Goal: Task Accomplishment & Management: Manage account settings

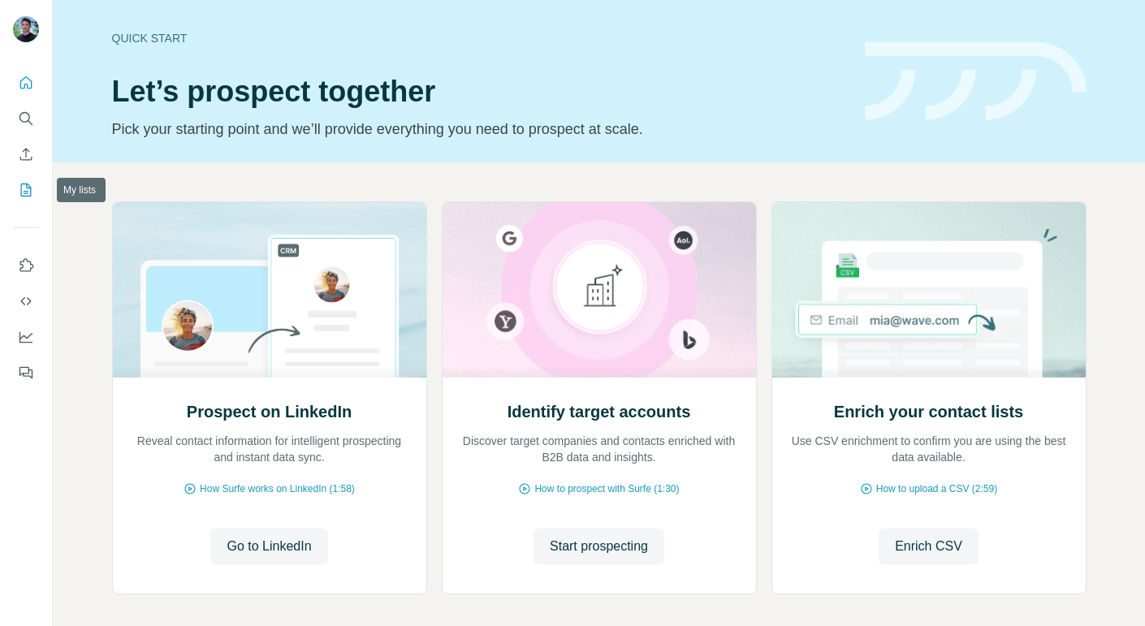
click at [31, 185] on icon "My lists" at bounding box center [26, 190] width 16 height 16
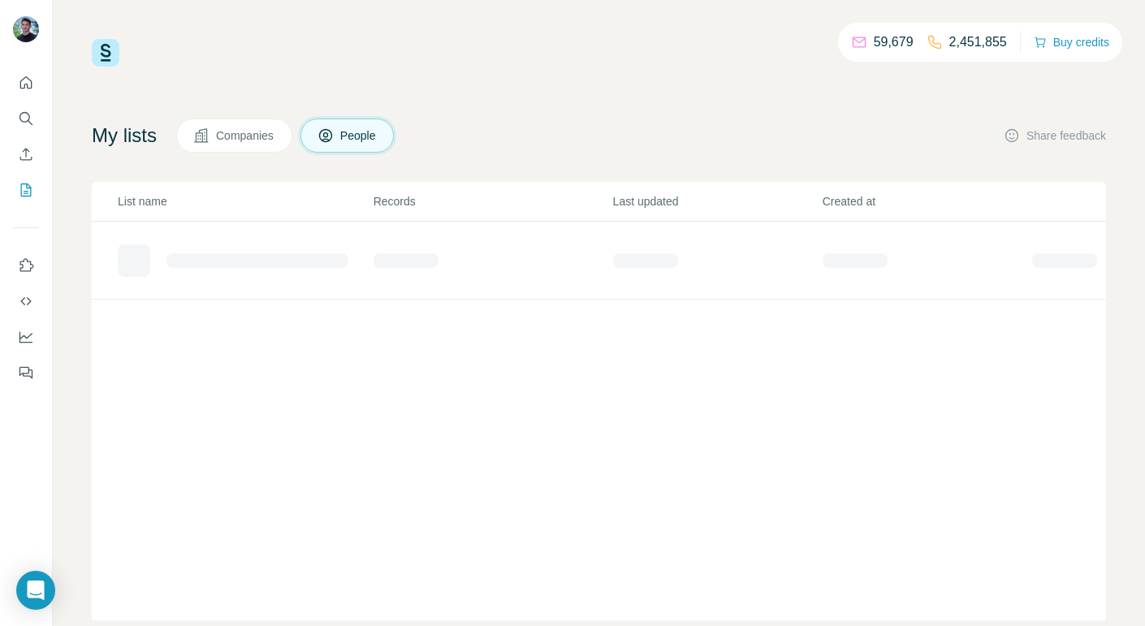
scroll to position [32, 0]
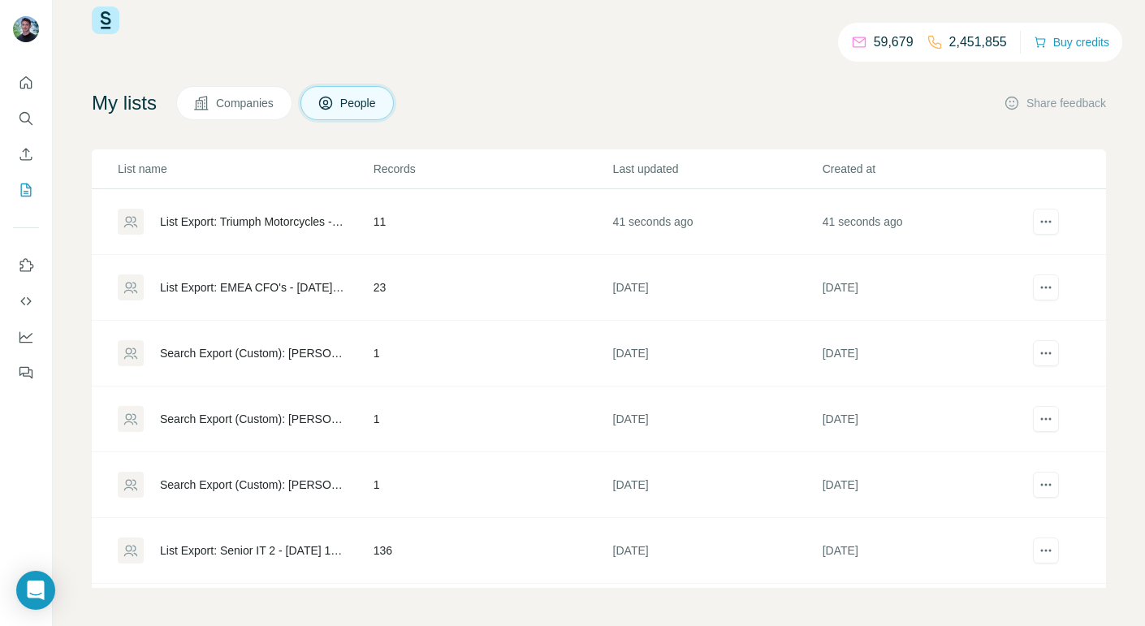
click at [230, 207] on td "List Export: Triumph Motorcycles - [DATE] 12:14" at bounding box center [232, 222] width 281 height 66
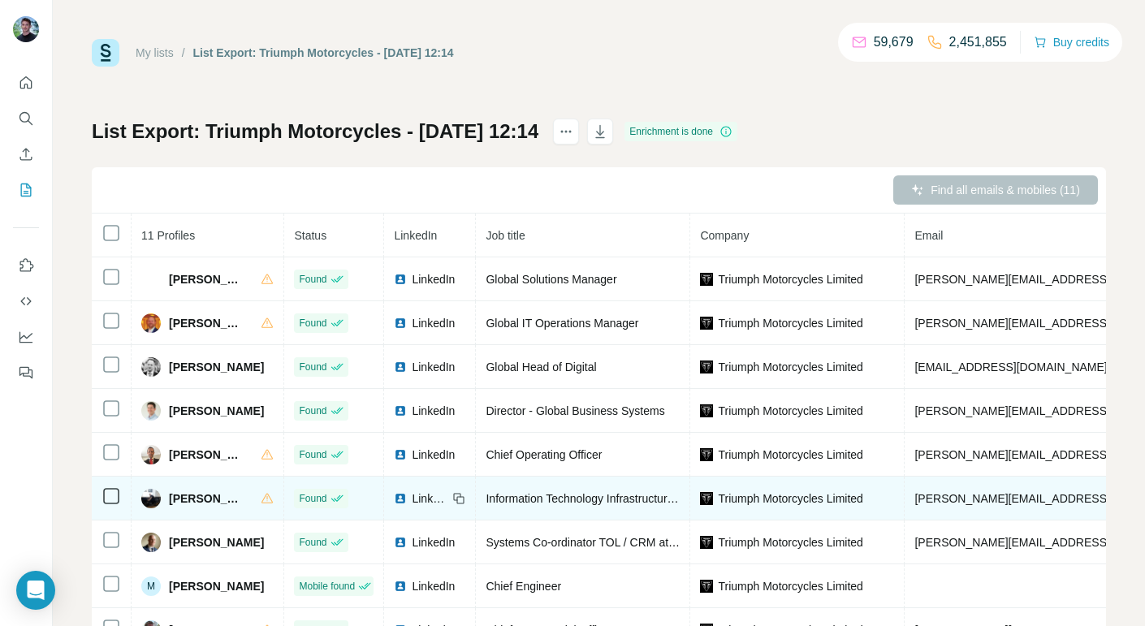
scroll to position [2, 0]
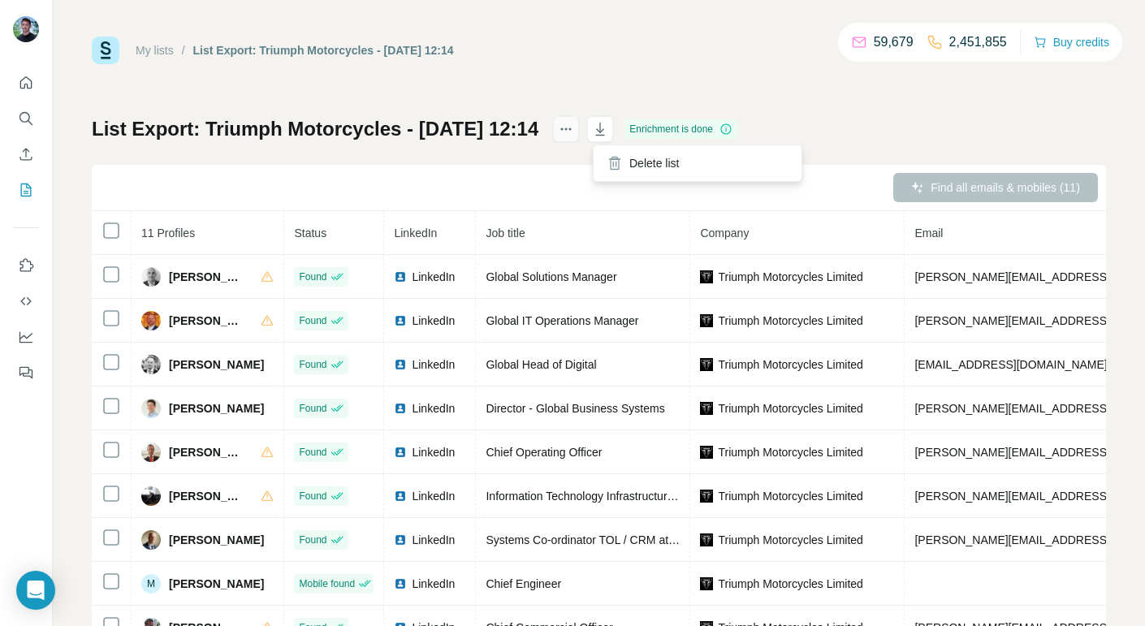
click at [579, 122] on button "actions" at bounding box center [566, 129] width 26 height 26
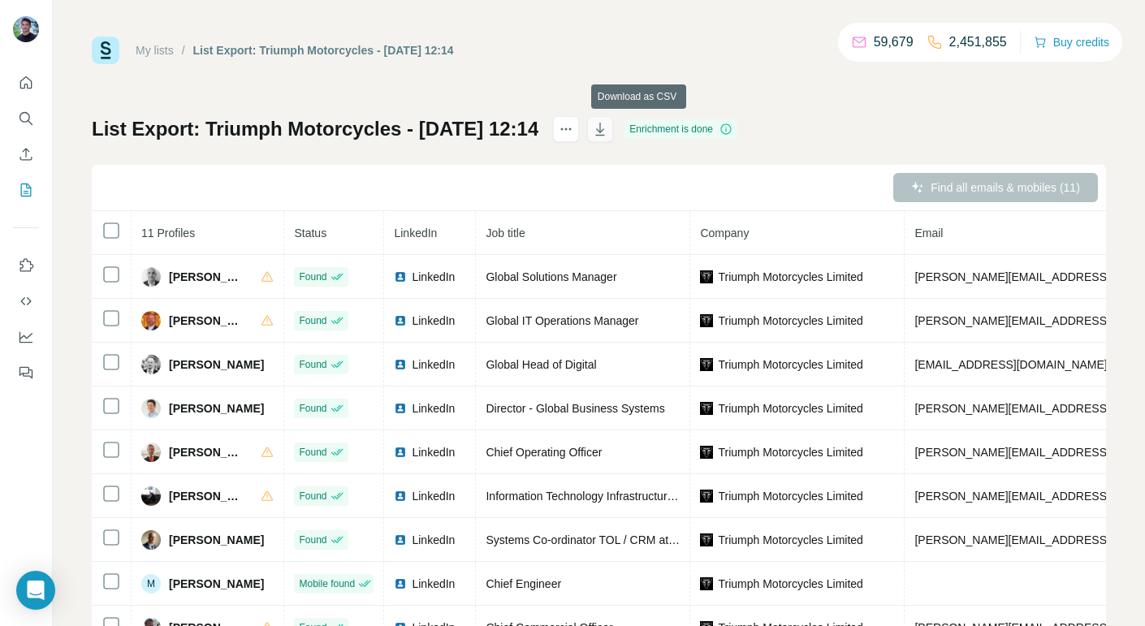
click at [605, 127] on icon "button" at bounding box center [600, 129] width 9 height 13
